Goal: Task Accomplishment & Management: Manage account settings

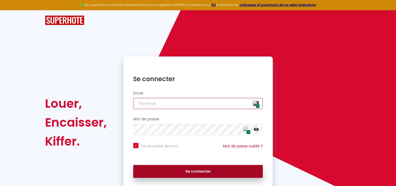
type input "[EMAIL_ADDRESS][DOMAIN_NAME]"
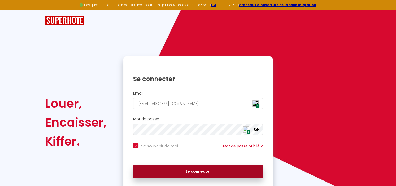
click at [194, 174] on button "Se connecter" at bounding box center [198, 171] width 130 height 13
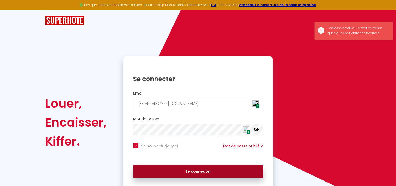
click at [210, 170] on button "Se connecter" at bounding box center [198, 171] width 130 height 13
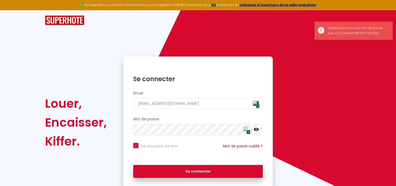
click at [256, 128] on icon at bounding box center [256, 129] width 5 height 5
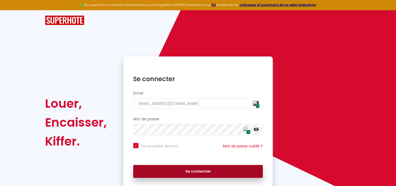
click at [197, 173] on button "Se connecter" at bounding box center [198, 171] width 130 height 13
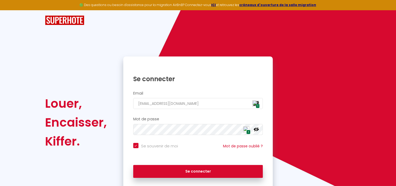
checkbox input "true"
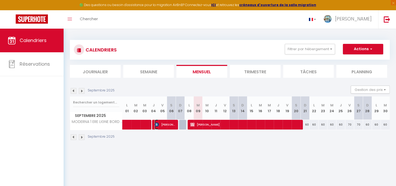
click at [162, 126] on span "[PERSON_NAME]" at bounding box center [165, 124] width 21 height 10
select select "OK"
select select "0"
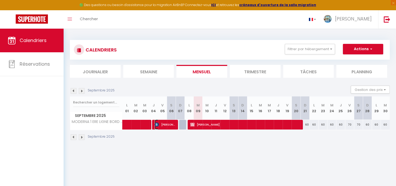
select select "1"
select select
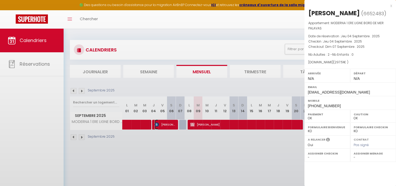
select select "42629"
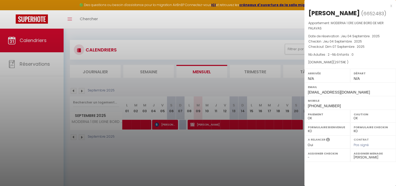
click at [133, 124] on div at bounding box center [198, 93] width 396 height 186
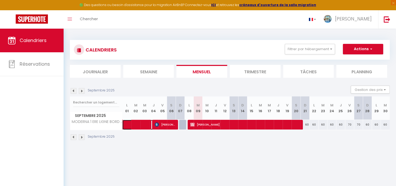
click at [131, 125] on span at bounding box center [146, 124] width 36 height 10
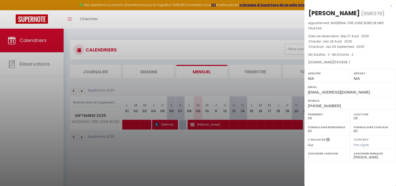
click at [170, 123] on div at bounding box center [198, 93] width 396 height 186
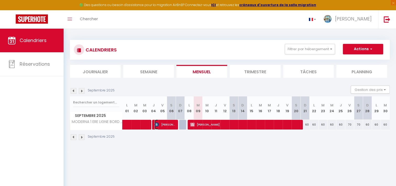
click at [170, 123] on span "[PERSON_NAME]" at bounding box center [165, 124] width 21 height 10
